Goal: Transaction & Acquisition: Purchase product/service

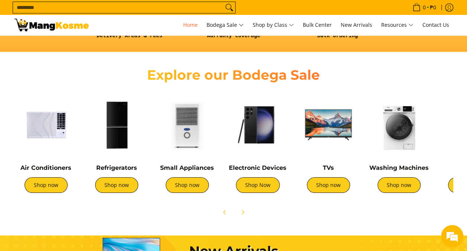
scroll to position [232, 0]
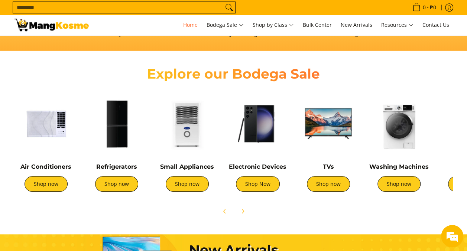
click at [337, 115] on img at bounding box center [328, 123] width 63 height 63
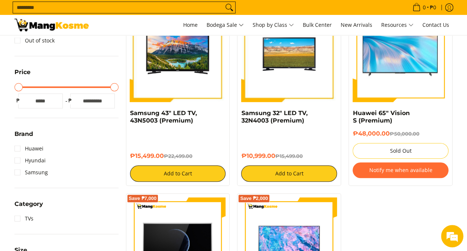
scroll to position [169, 0]
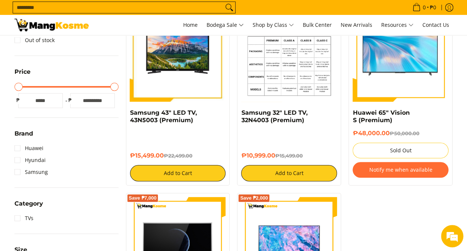
click at [292, 80] on img at bounding box center [289, 54] width 96 height 96
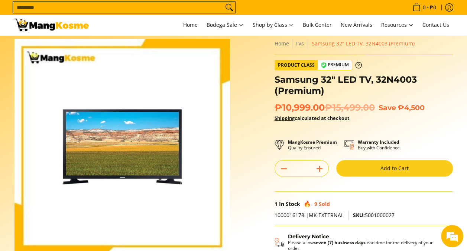
scroll to position [12, 0]
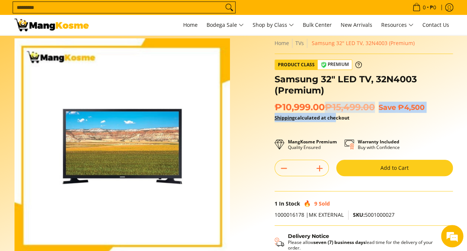
drag, startPoint x: 326, startPoint y: 105, endPoint x: 335, endPoint y: 118, distance: 15.6
click at [335, 118] on div "₱10,999.00 ₱15,499.00 Save ₱4,500 Shipping calculated at checkout" at bounding box center [364, 116] width 178 height 28
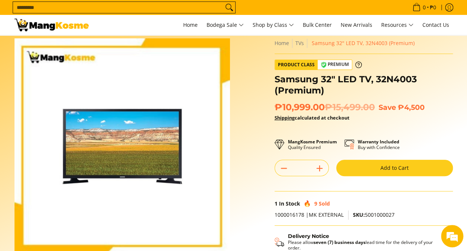
drag, startPoint x: 335, startPoint y: 118, endPoint x: 319, endPoint y: 131, distance: 20.6
click at [319, 131] on div "**********" at bounding box center [364, 172] width 178 height 268
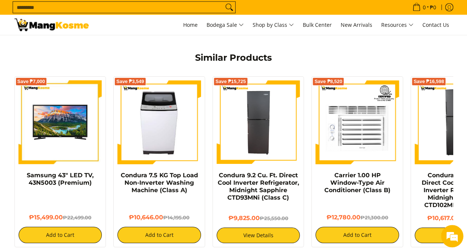
scroll to position [811, 0]
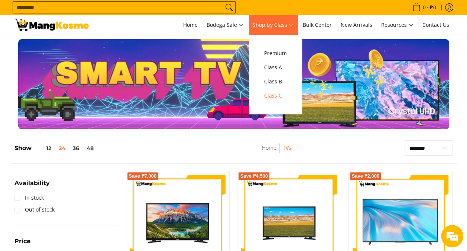
click at [275, 95] on span "Class C" at bounding box center [275, 95] width 23 height 9
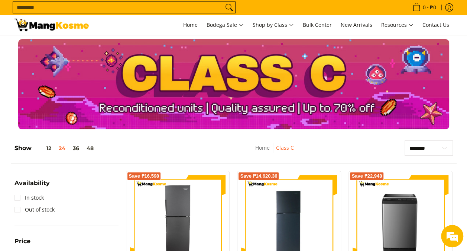
click at [54, 30] on img at bounding box center [52, 25] width 74 height 13
